Goal: Task Accomplishment & Management: Use online tool/utility

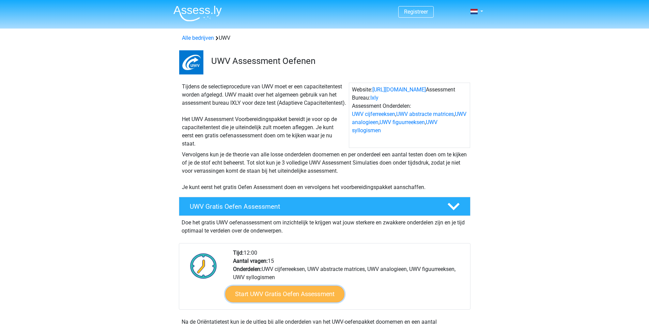
click at [282, 302] on link "Start UWV Gratis Oefen Assessment" at bounding box center [284, 294] width 119 height 16
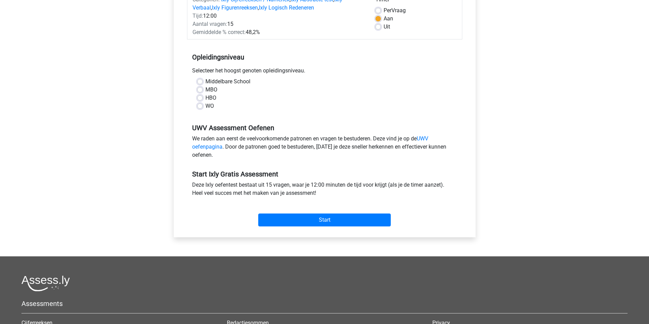
scroll to position [102, 0]
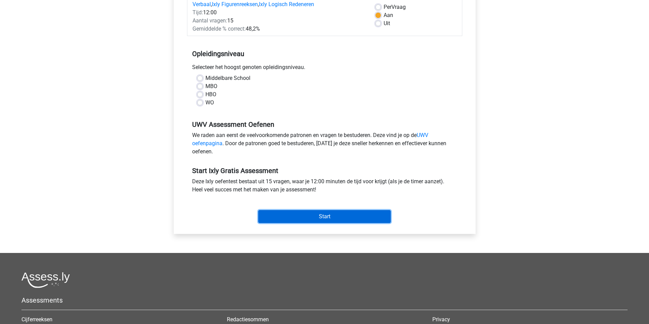
click at [325, 219] on input "Start" at bounding box center [324, 216] width 132 height 13
click at [126, 145] on div "Registreer" at bounding box center [324, 165] width 649 height 535
click at [205, 78] on label "Middelbare School" at bounding box center [227, 78] width 45 height 8
click at [201, 78] on input "Middelbare School" at bounding box center [199, 77] width 5 height 7
radio input "true"
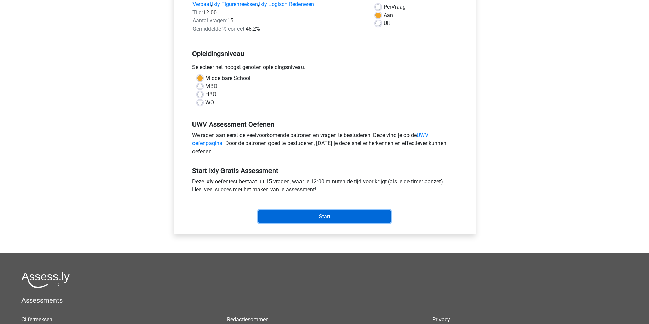
click at [326, 215] on input "Start" at bounding box center [324, 216] width 132 height 13
